Goal: Task Accomplishment & Management: Complete application form

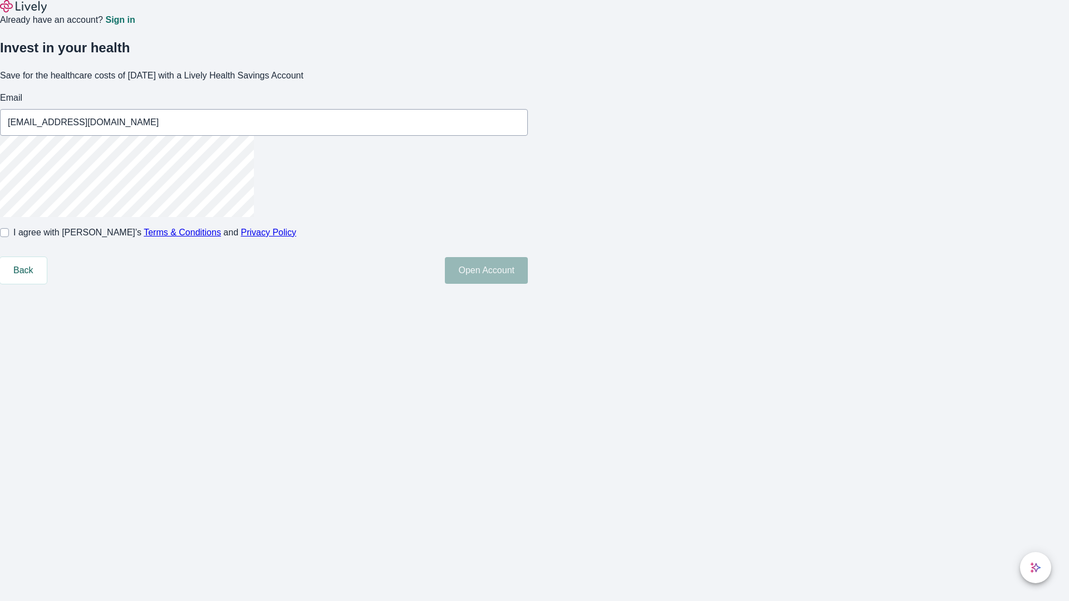
click at [9, 237] on input "I agree with Lively’s Terms & Conditions and Privacy Policy" at bounding box center [4, 232] width 9 height 9
checkbox input "true"
click at [528, 284] on button "Open Account" at bounding box center [486, 270] width 83 height 27
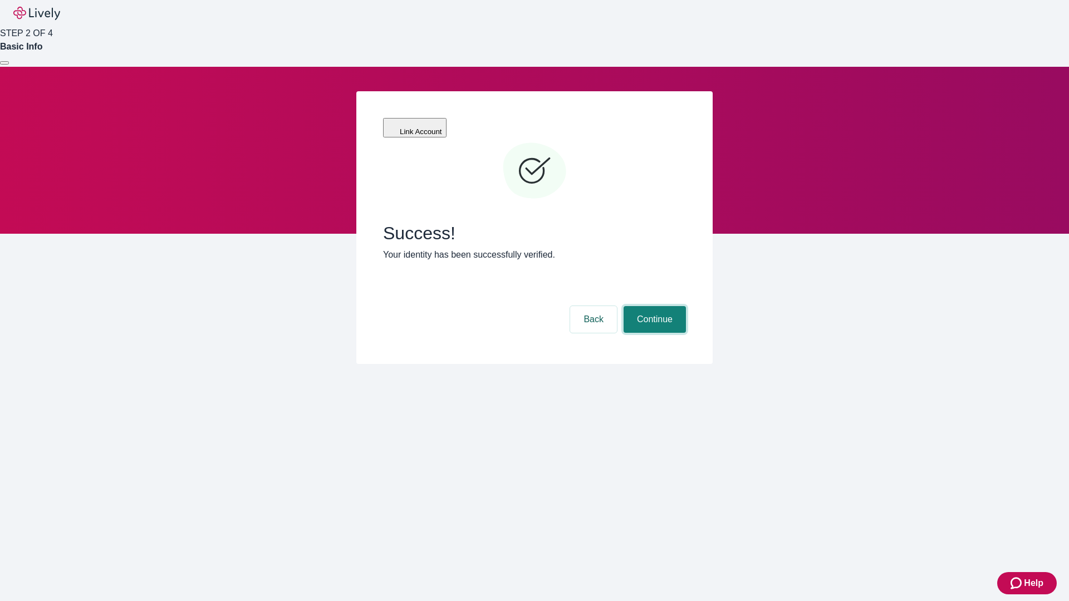
click at [653, 306] on button "Continue" at bounding box center [655, 319] width 62 height 27
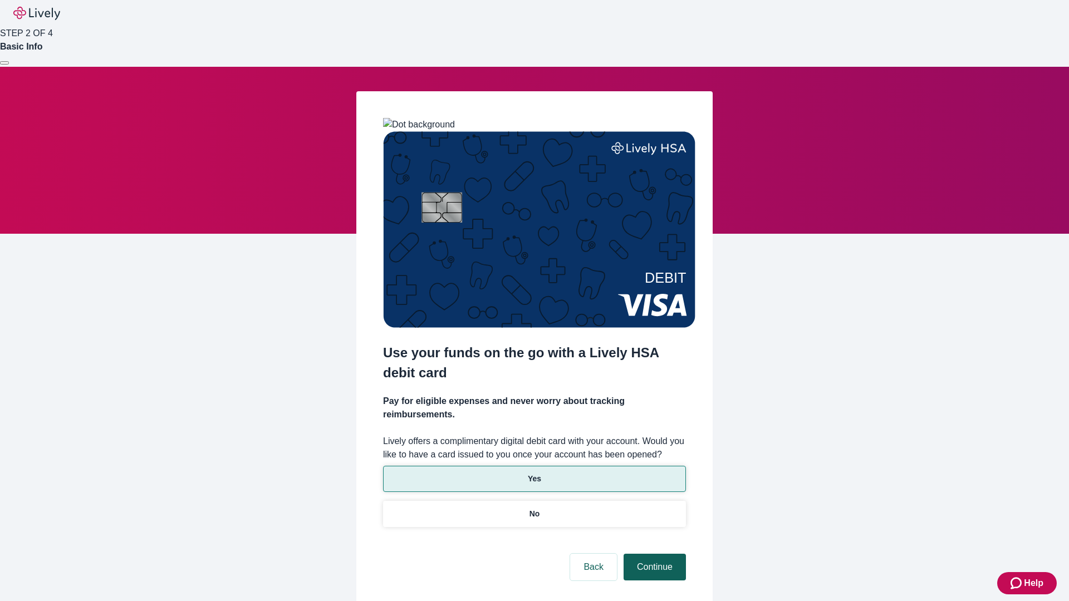
click at [534, 473] on p "Yes" at bounding box center [534, 479] width 13 height 12
click at [653, 554] on button "Continue" at bounding box center [655, 567] width 62 height 27
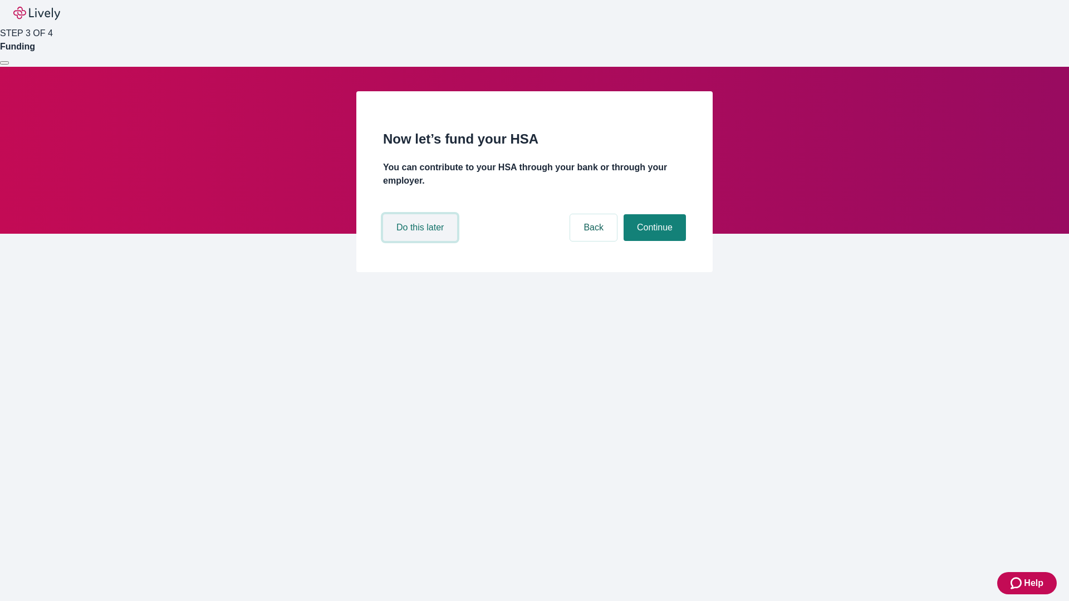
click at [421, 241] on button "Do this later" at bounding box center [420, 227] width 74 height 27
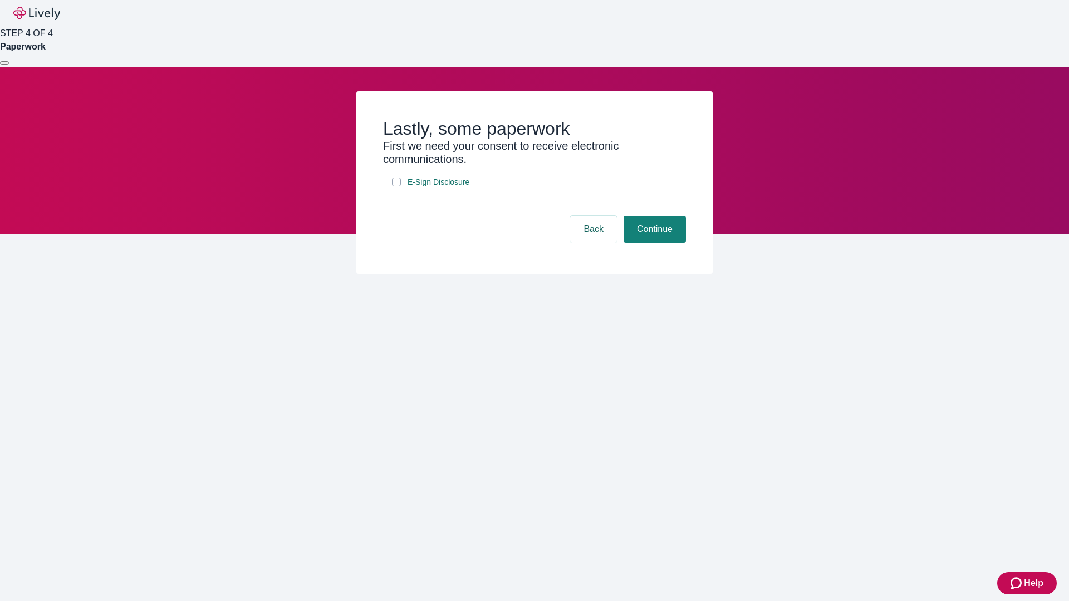
click at [396, 187] on input "E-Sign Disclosure" at bounding box center [396, 182] width 9 height 9
checkbox input "true"
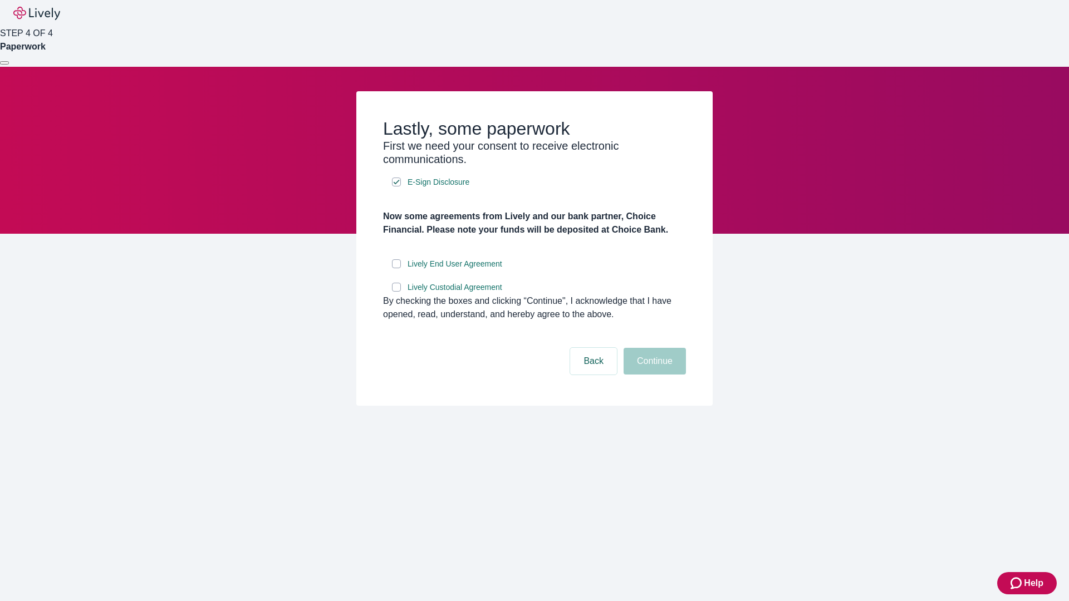
click at [396, 268] on input "Lively End User Agreement" at bounding box center [396, 263] width 9 height 9
checkbox input "true"
click at [396, 292] on input "Lively Custodial Agreement" at bounding box center [396, 287] width 9 height 9
checkbox input "true"
click at [653, 375] on button "Continue" at bounding box center [655, 361] width 62 height 27
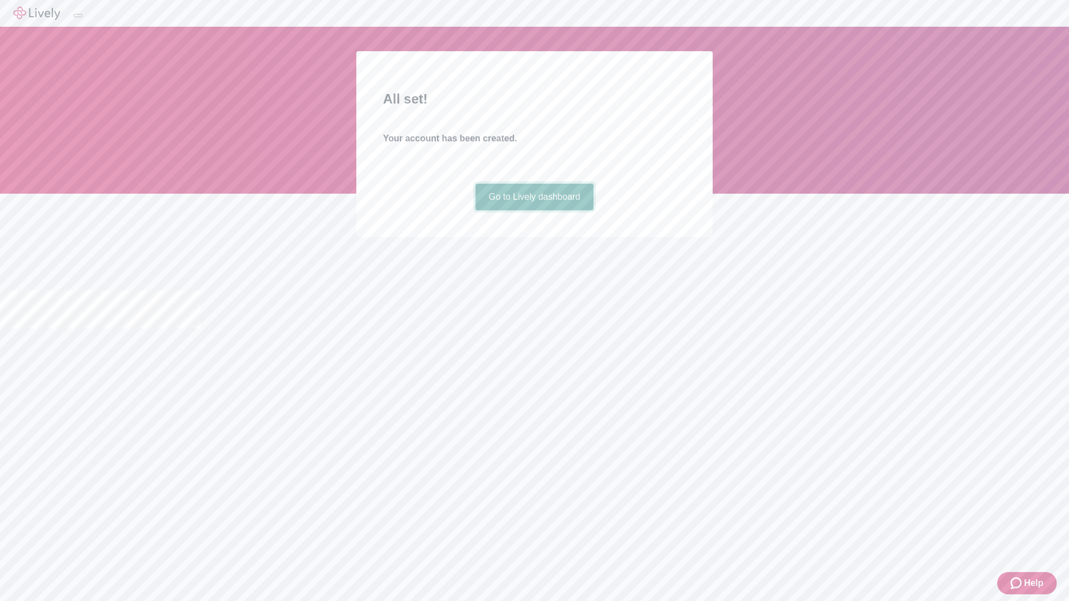
click at [534, 210] on link "Go to Lively dashboard" at bounding box center [534, 197] width 119 height 27
